Goal: Book appointment/travel/reservation

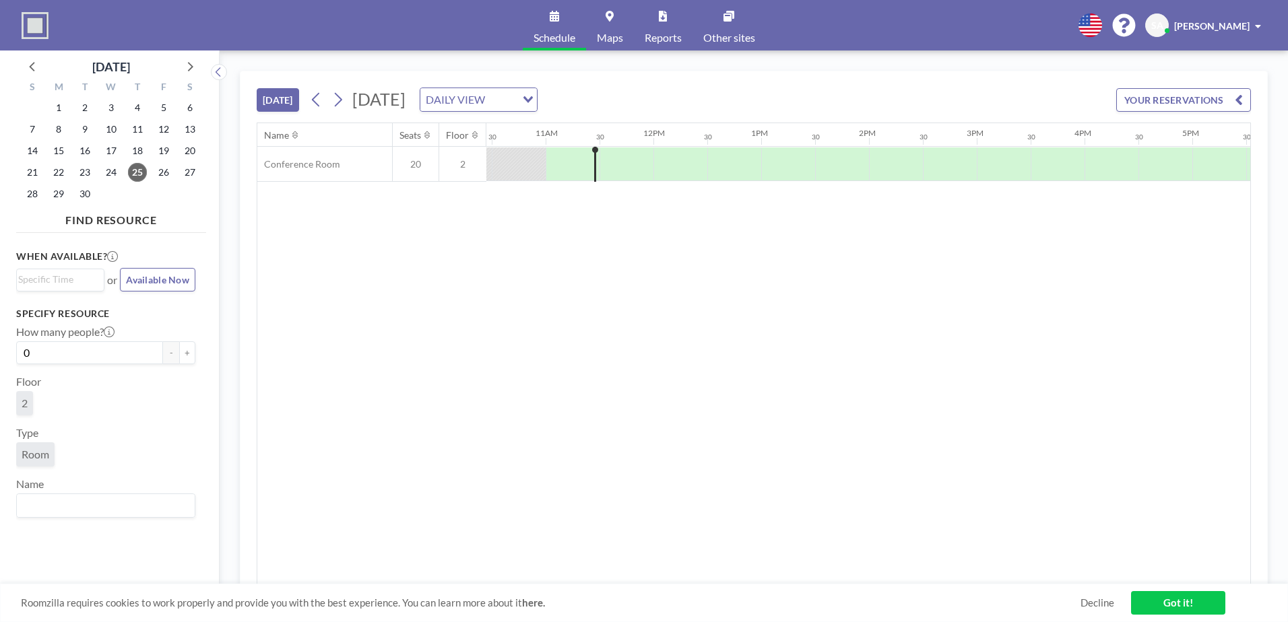
scroll to position [0, 1132]
click at [135, 174] on span "25" at bounding box center [137, 172] width 19 height 19
click at [193, 67] on icon at bounding box center [190, 66] width 5 height 9
click at [141, 130] on span "9" at bounding box center [137, 129] width 19 height 19
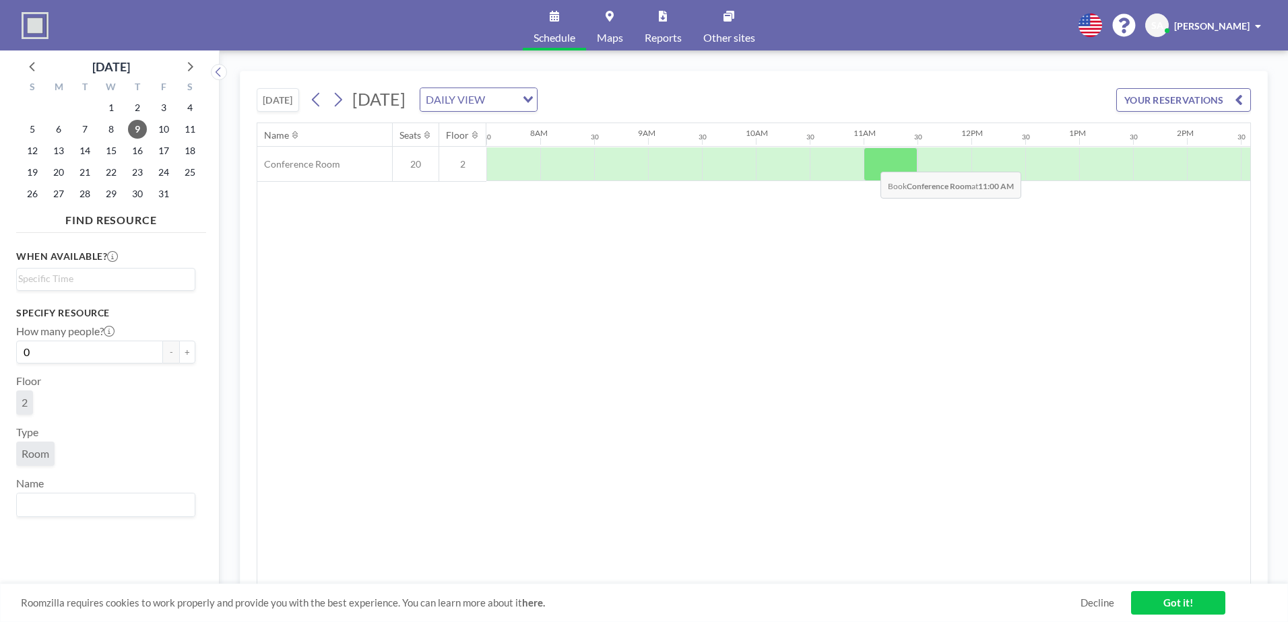
click at [870, 162] on div at bounding box center [890, 165] width 54 height 34
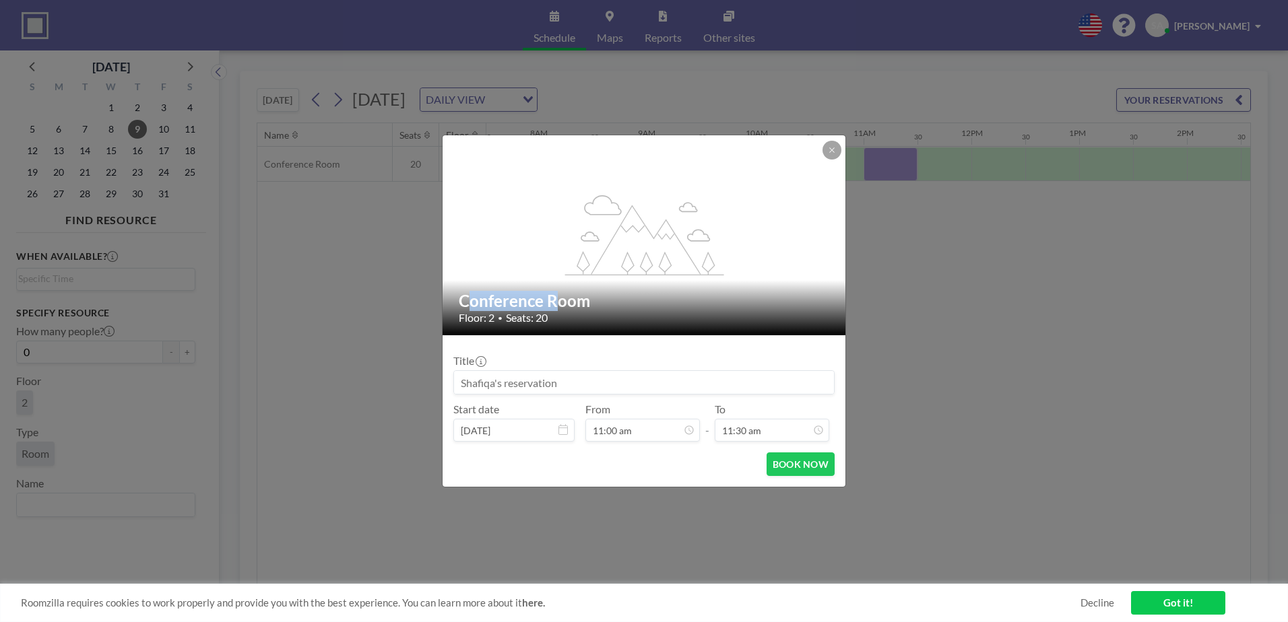
click at [870, 162] on div "flex-grow: 1.2; Conference Room Floor: 2 • Seats: 20 Title Start date [DATE] Fr…" at bounding box center [644, 311] width 1288 height 622
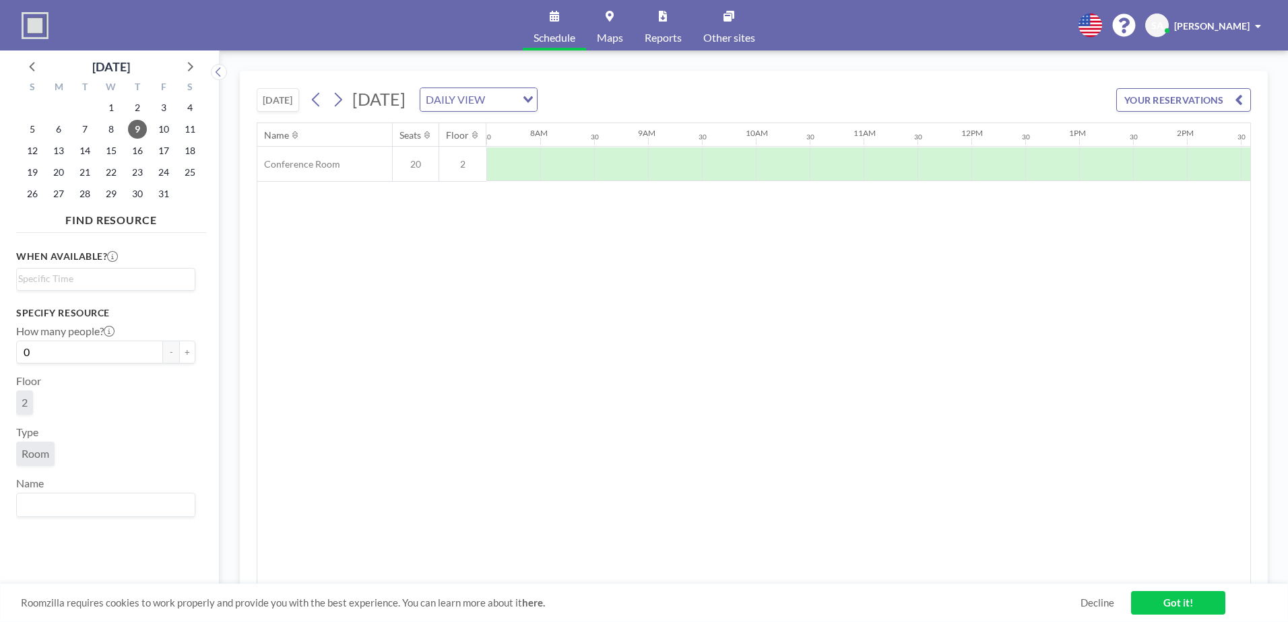
click at [1162, 602] on link "Got it!" at bounding box center [1178, 603] width 94 height 24
click at [1196, 100] on button "YOUR RESERVATIONS" at bounding box center [1183, 100] width 135 height 24
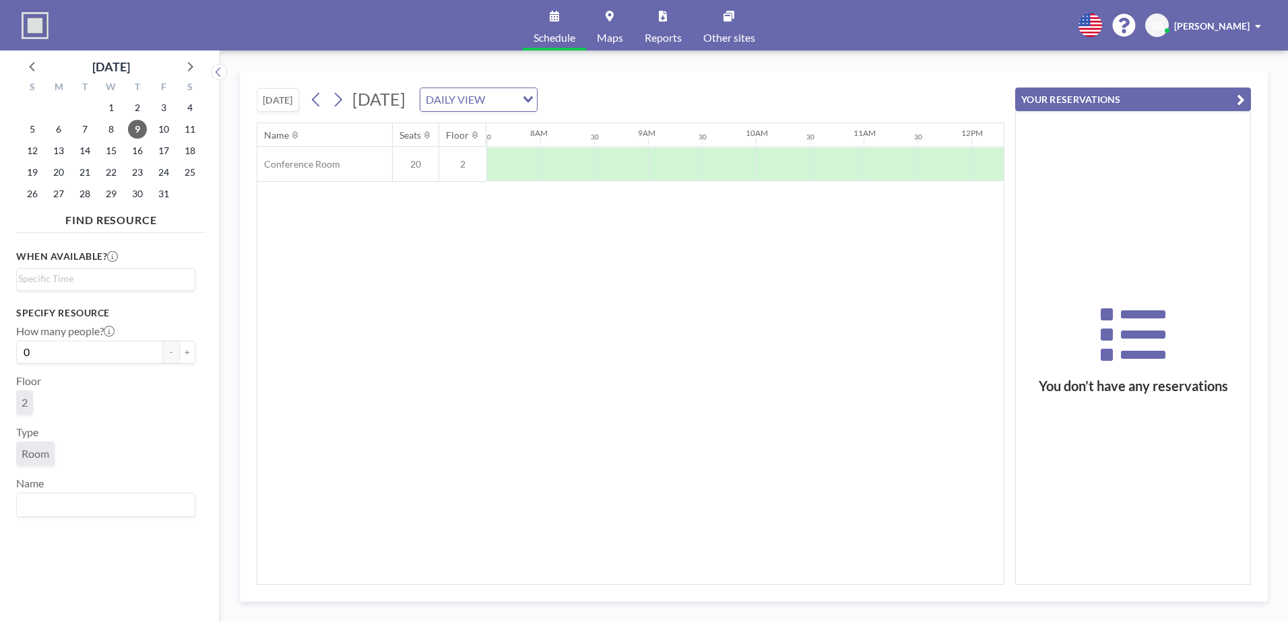
click at [781, 318] on div "Name Seats Floor 12AM 30 1AM 30 2AM 30 3AM 30 4AM 30 5AM 30 6AM 30 7AM 30 8AM 3…" at bounding box center [630, 353] width 746 height 461
click at [872, 154] on div at bounding box center [890, 165] width 54 height 34
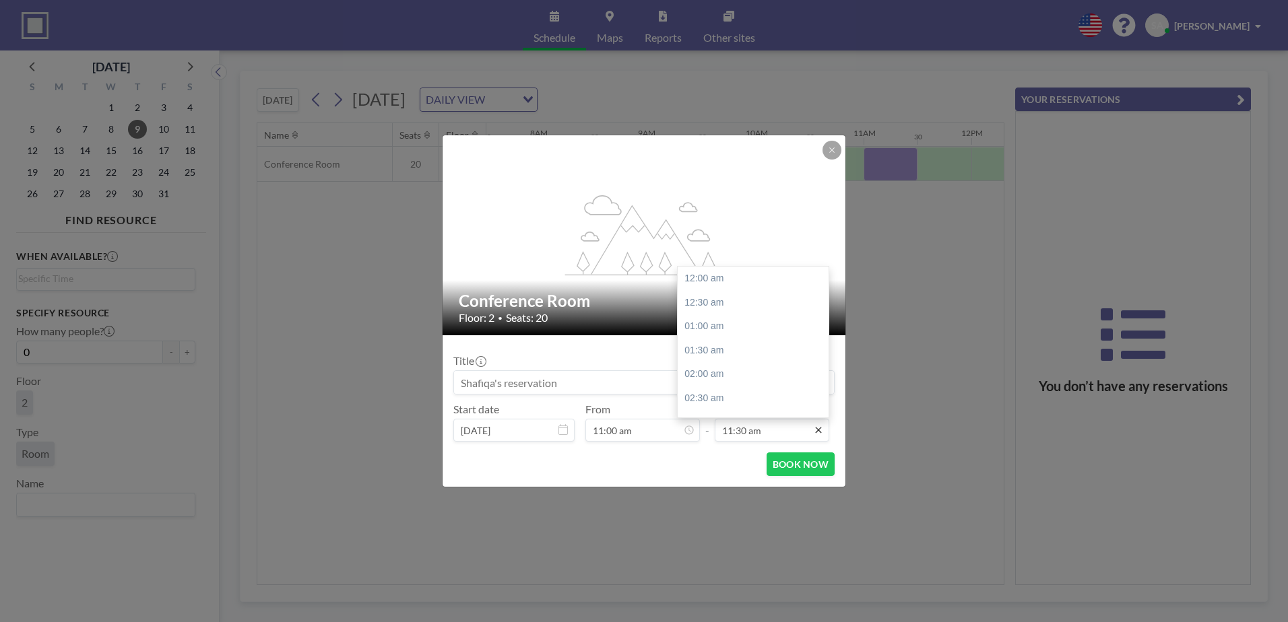
scroll to position [552, 0]
click at [724, 331] on div "12:30 pm" at bounding box center [757, 327] width 158 height 24
type input "12:30 pm"
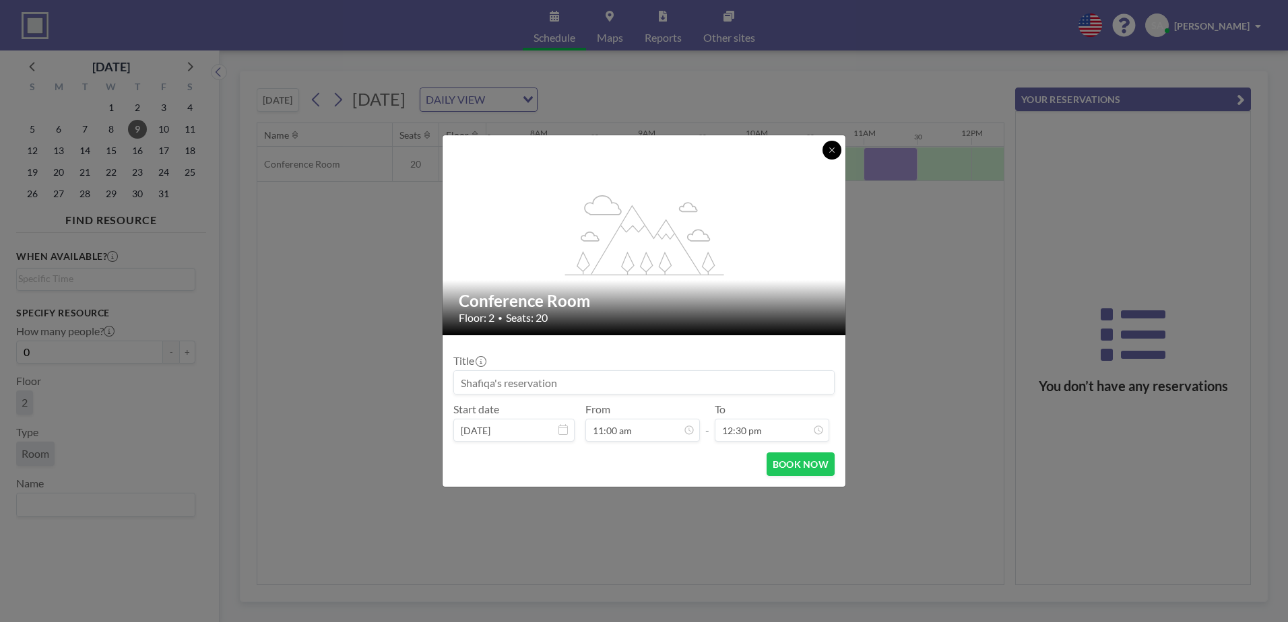
click at [835, 146] on icon at bounding box center [832, 150] width 8 height 8
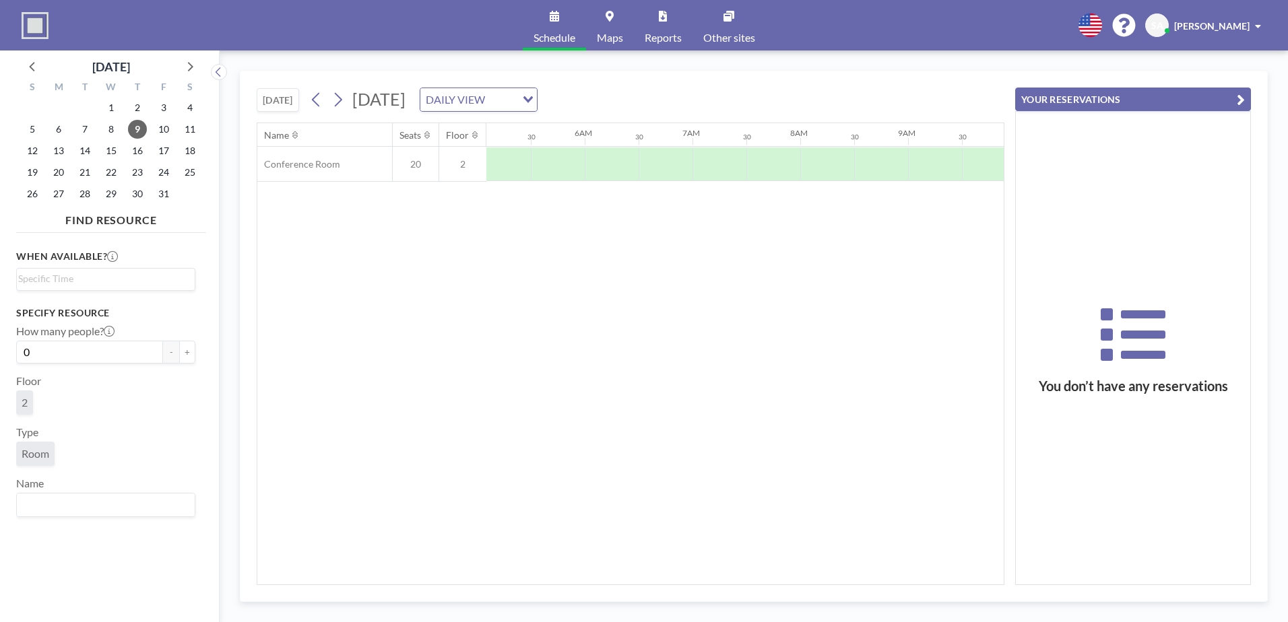
scroll to position [0, 808]
